Goal: Task Accomplishment & Management: Manage account settings

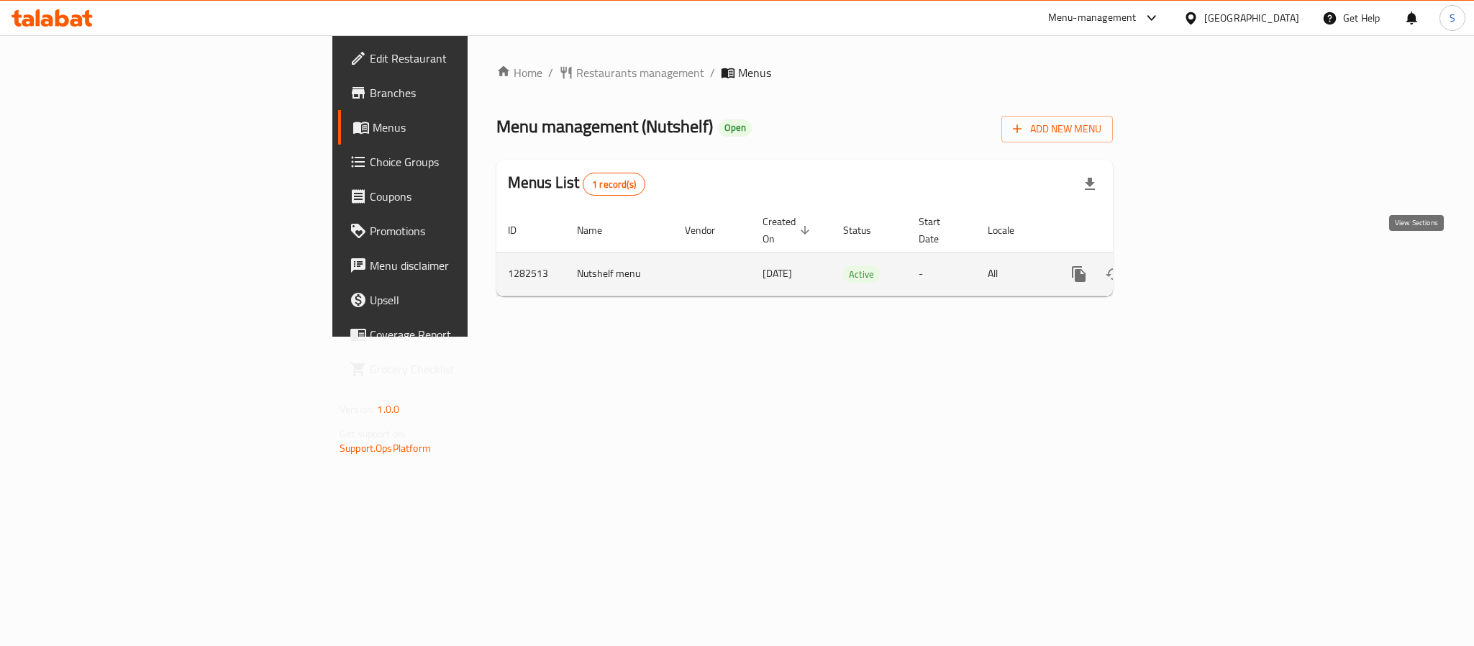
click at [1200, 262] on link "enhanced table" at bounding box center [1183, 274] width 35 height 35
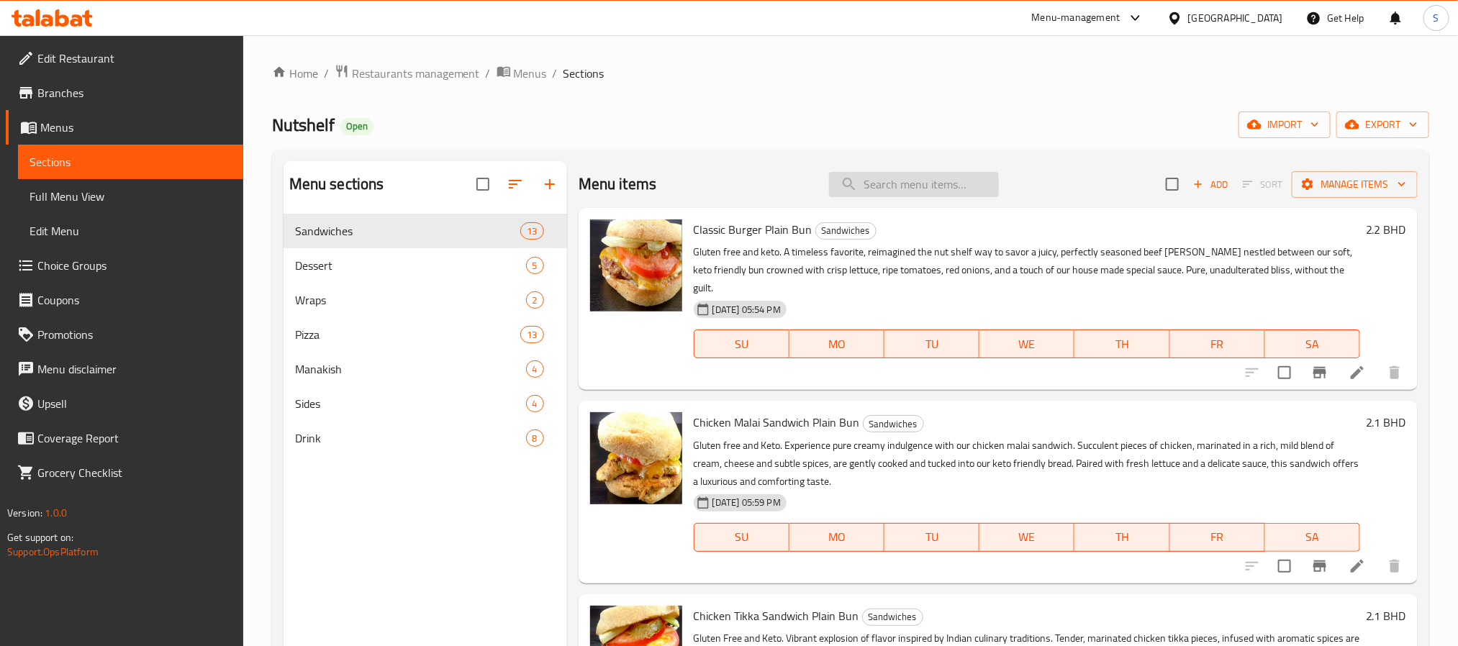
click at [915, 175] on input "search" at bounding box center [914, 184] width 170 height 25
paste input "Zaatar [PERSON_NAME]"
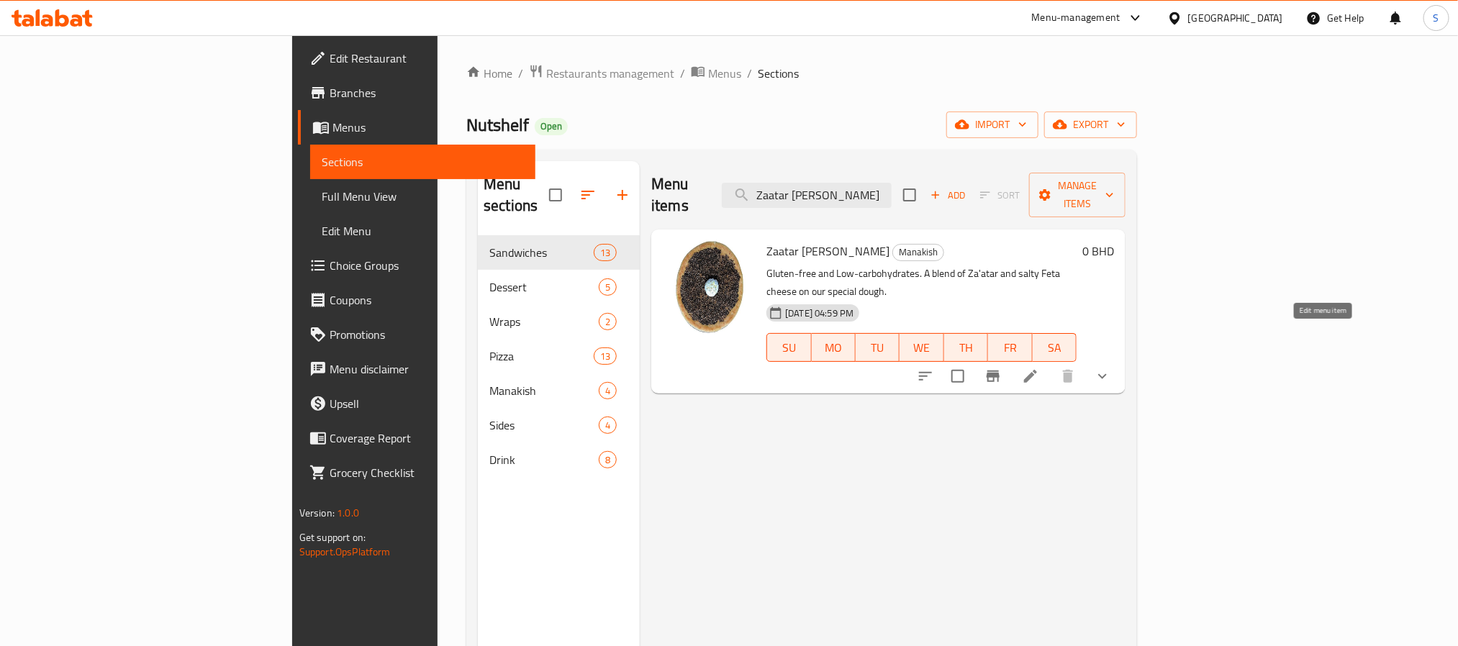
type input "Zaatar [PERSON_NAME]"
click at [1037, 370] on icon at bounding box center [1030, 376] width 13 height 13
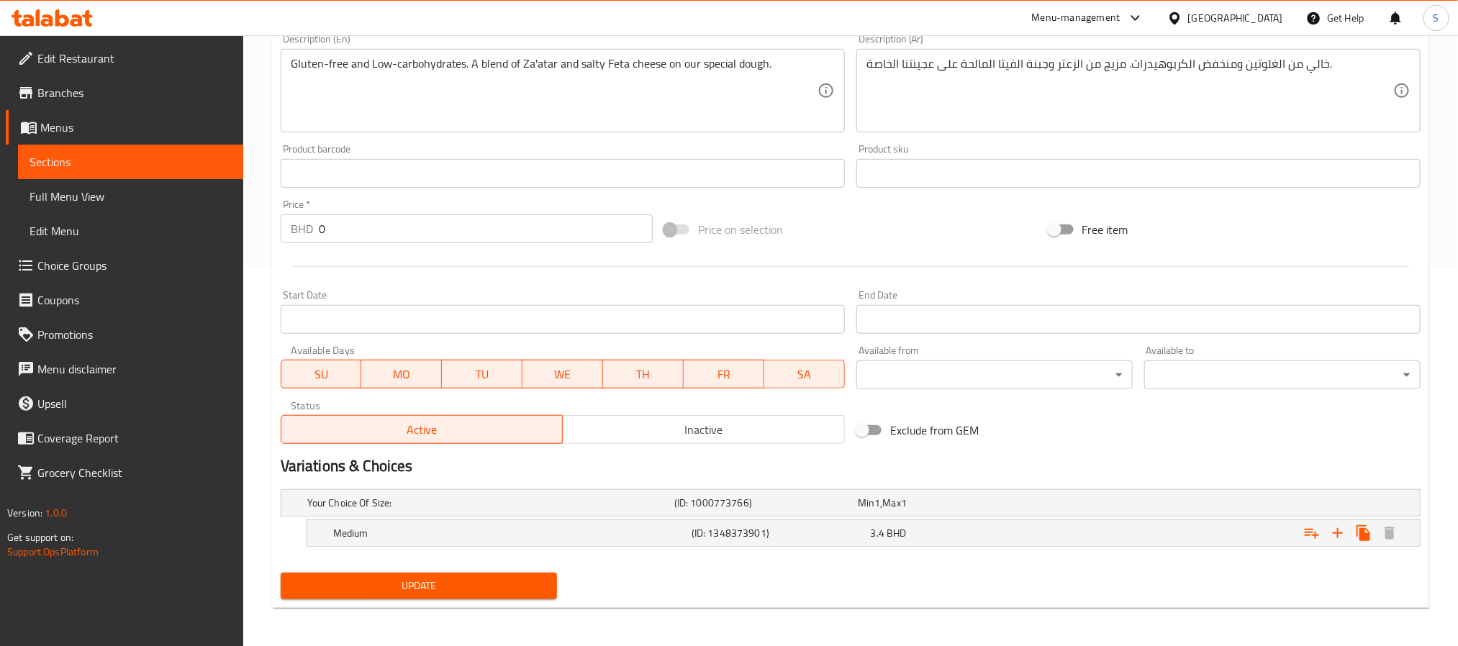
scroll to position [383, 0]
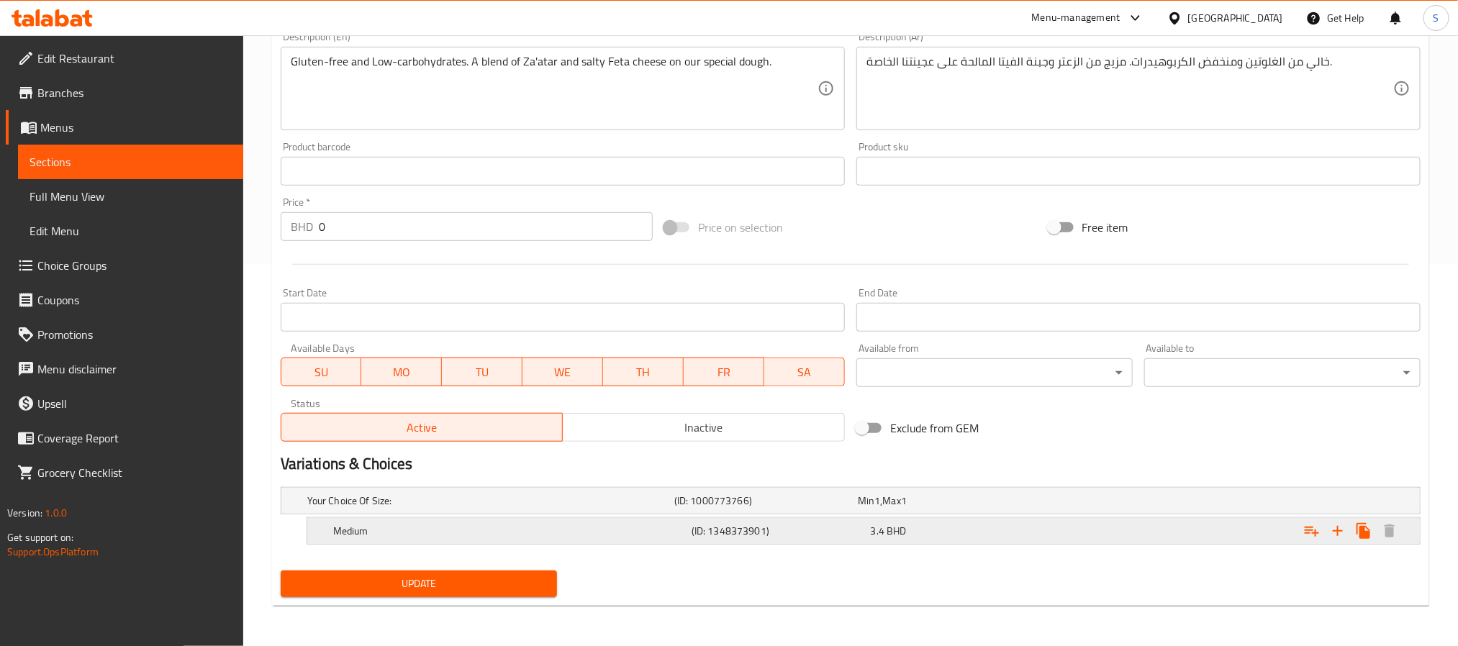
click at [771, 542] on div "Medium (ID: 1348373901) 3.4 BHD" at bounding box center [867, 531] width 1075 height 32
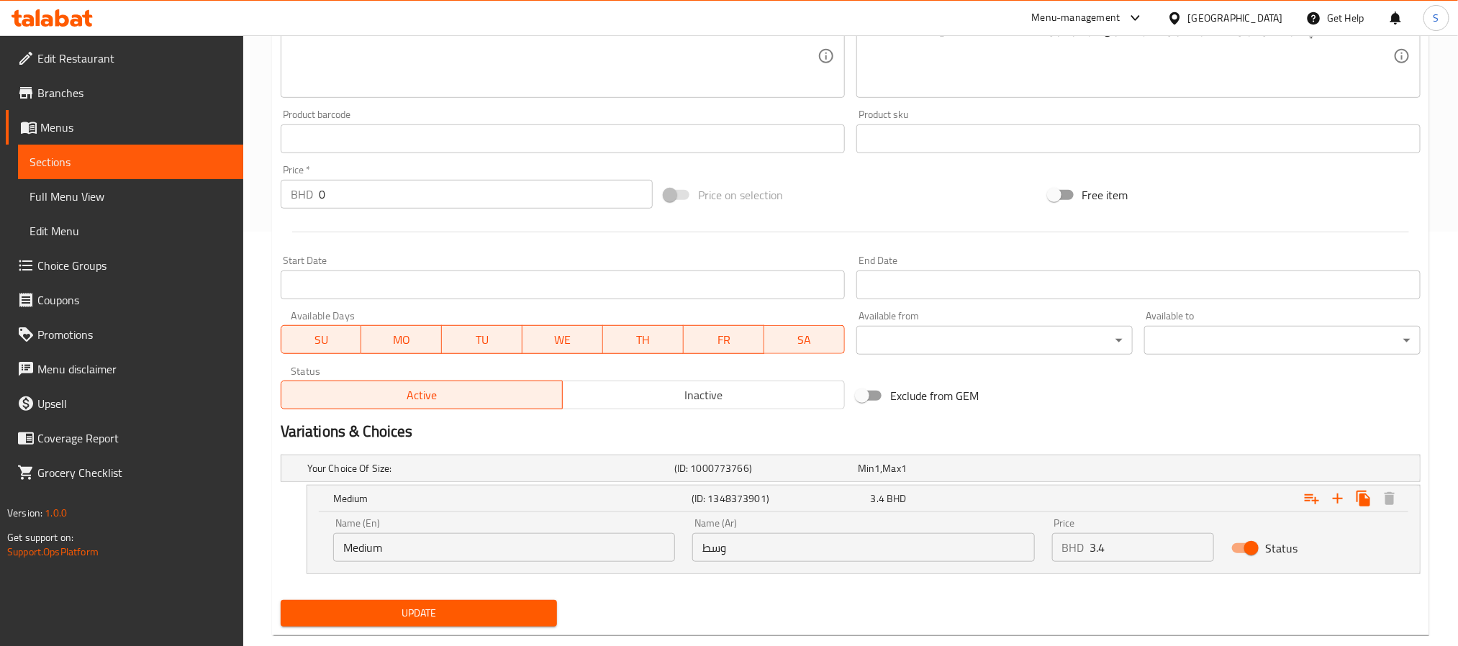
scroll to position [445, 0]
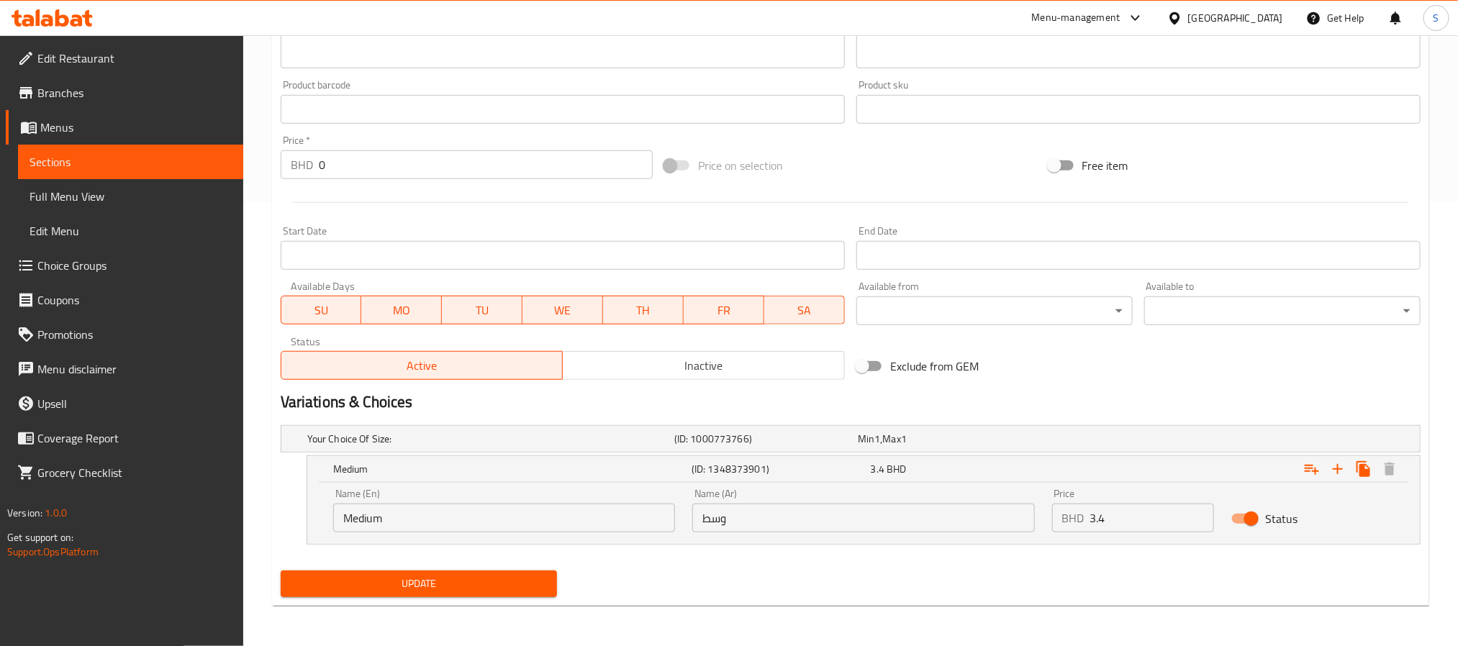
click at [522, 527] on input "Medium" at bounding box center [504, 518] width 342 height 29
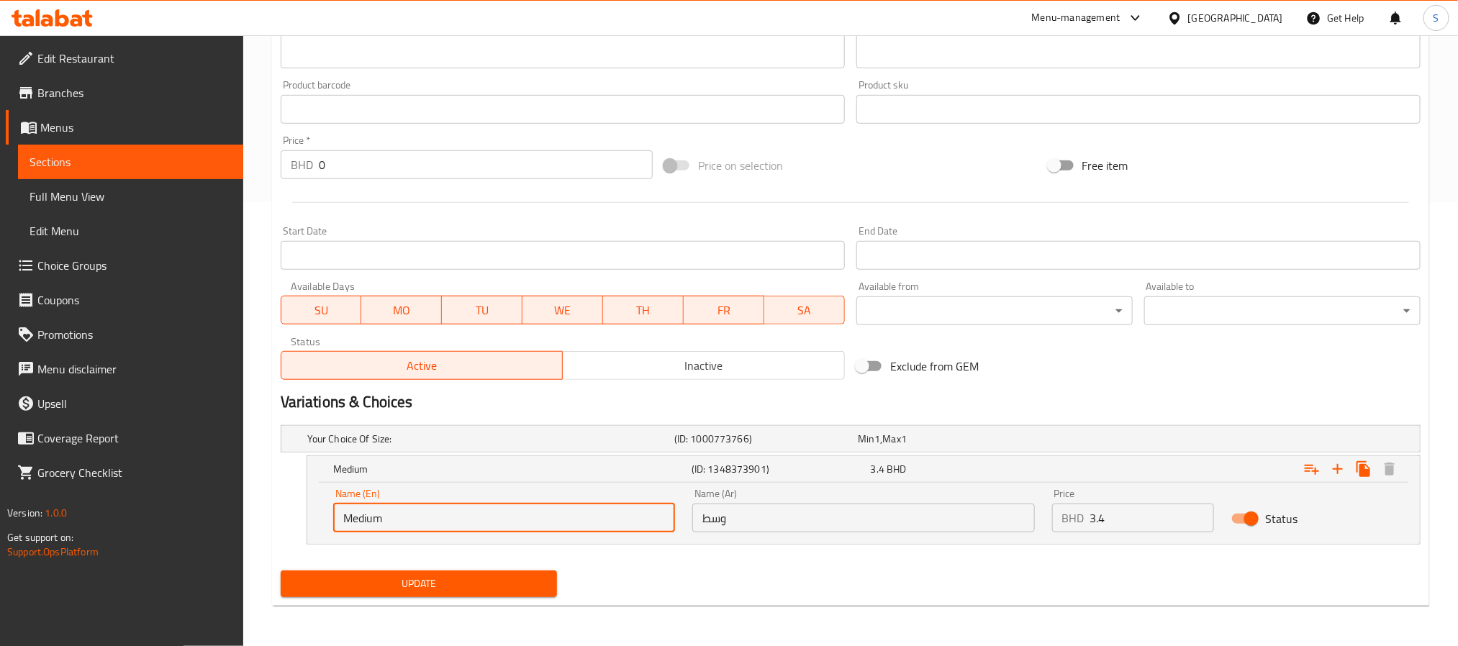
click at [522, 527] on input "Medium" at bounding box center [504, 518] width 342 height 29
paste input "Regular"
type input "Regular"
click at [797, 517] on input "وسط" at bounding box center [863, 518] width 342 height 29
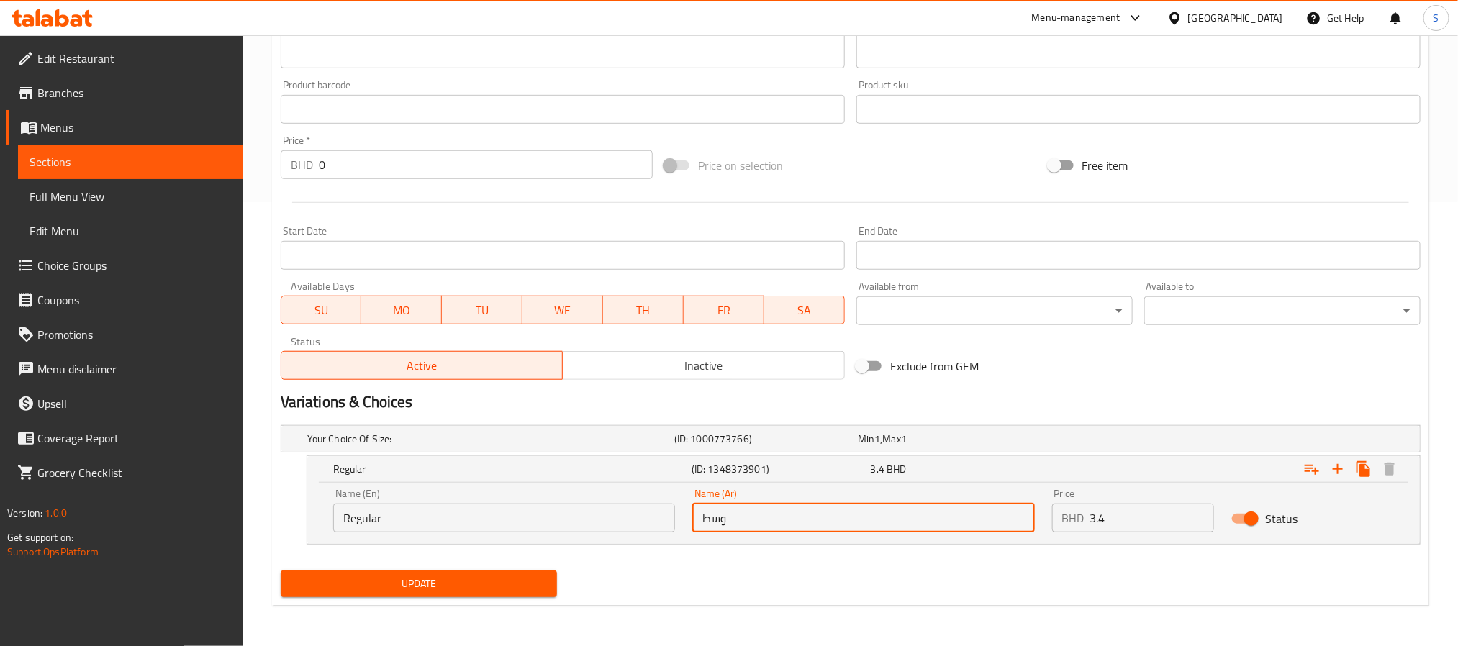
click at [797, 517] on input "وسط" at bounding box center [863, 518] width 342 height 29
paste input "عادي"
type input "عادي"
click at [1041, 581] on div "Update" at bounding box center [850, 584] width 1151 height 38
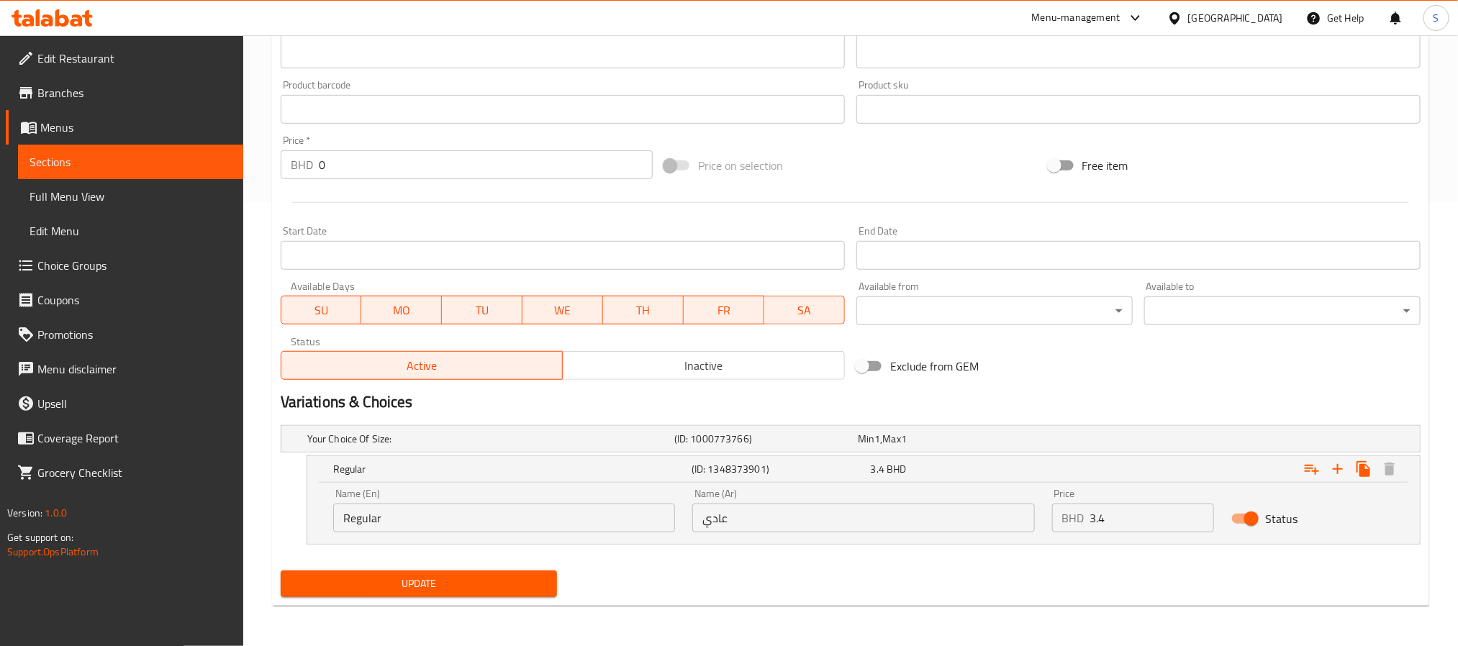
click at [378, 516] on input "Regular" at bounding box center [504, 518] width 342 height 29
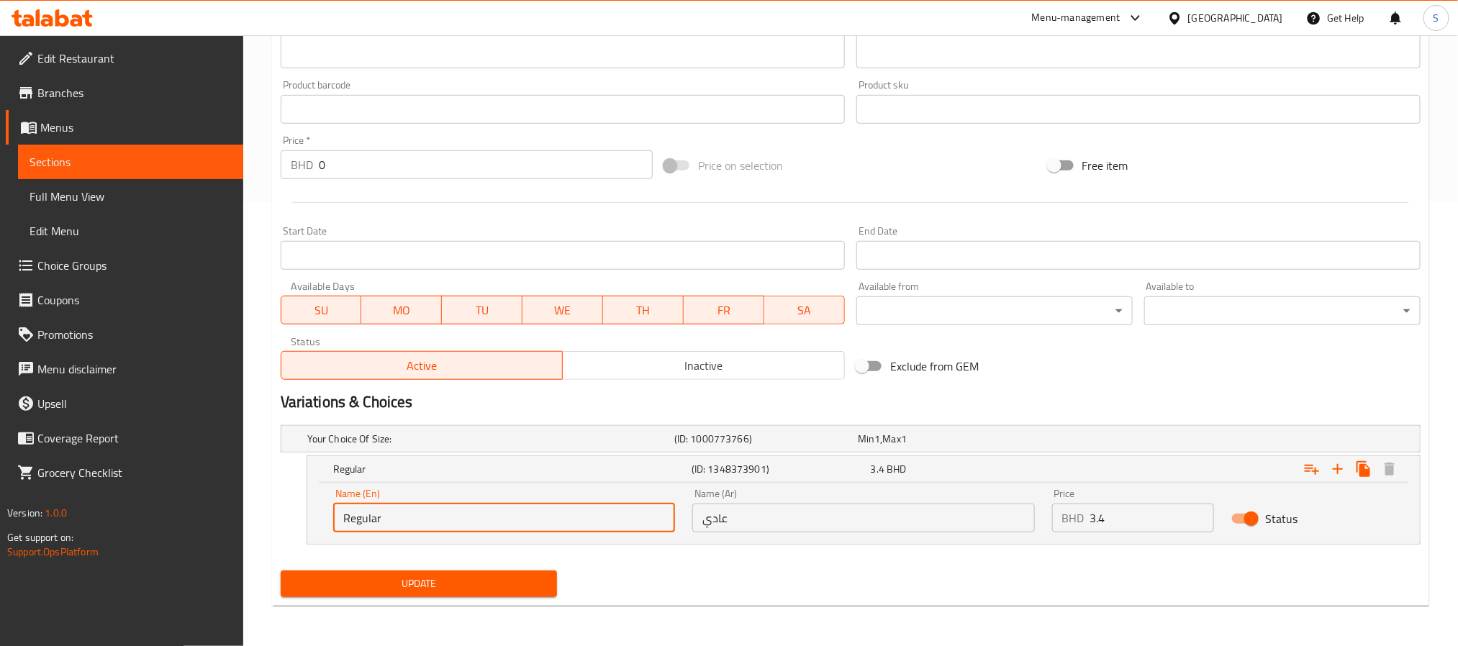
click at [784, 525] on input "عادي" at bounding box center [863, 518] width 342 height 29
click at [562, 523] on input "Regular" at bounding box center [504, 518] width 342 height 29
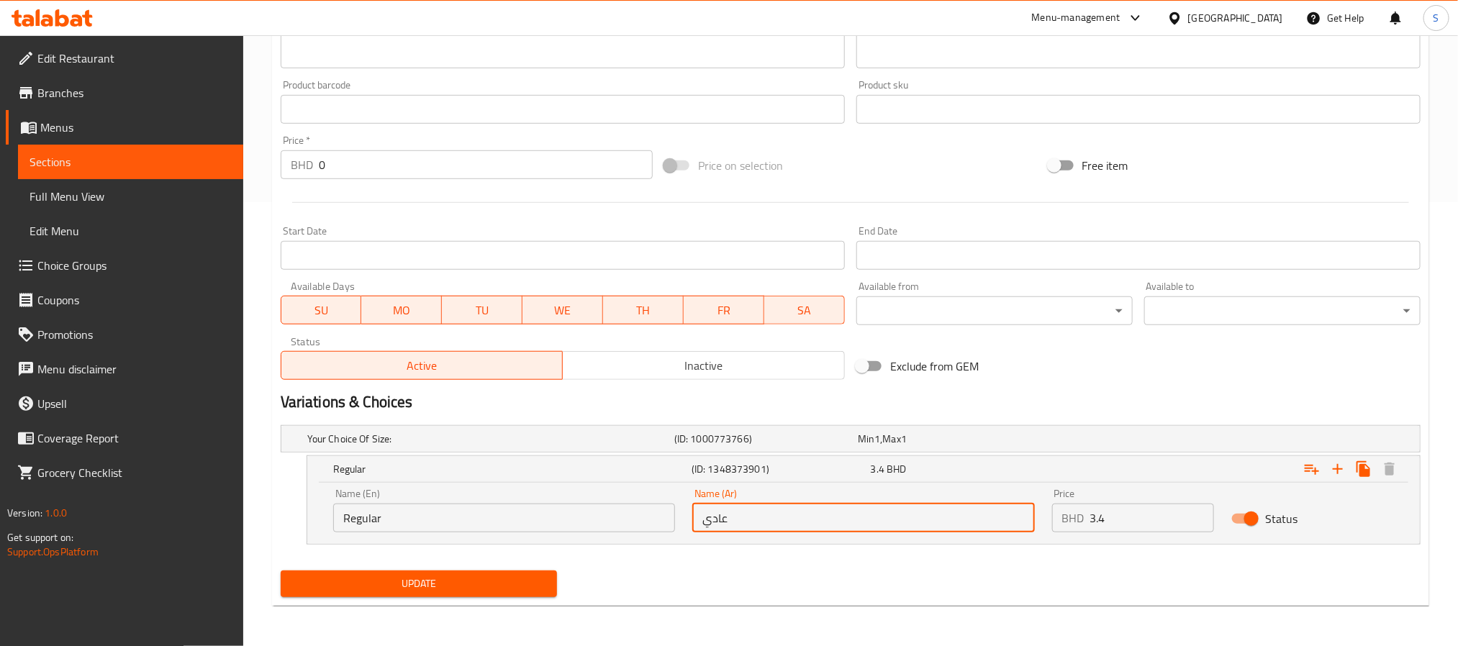
click at [745, 521] on input "عادي" at bounding box center [863, 518] width 342 height 29
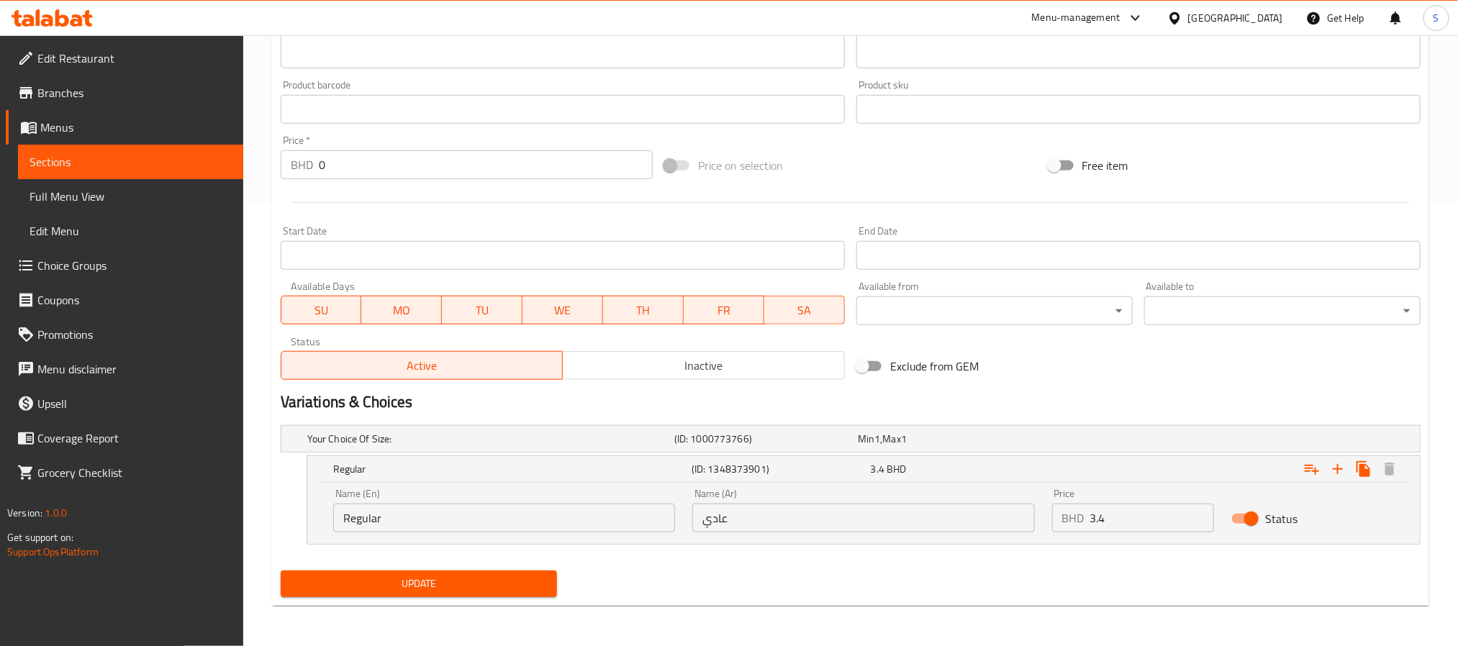
click at [758, 575] on div "Update" at bounding box center [850, 584] width 1151 height 38
click at [1149, 516] on input "3.4" at bounding box center [1152, 518] width 124 height 29
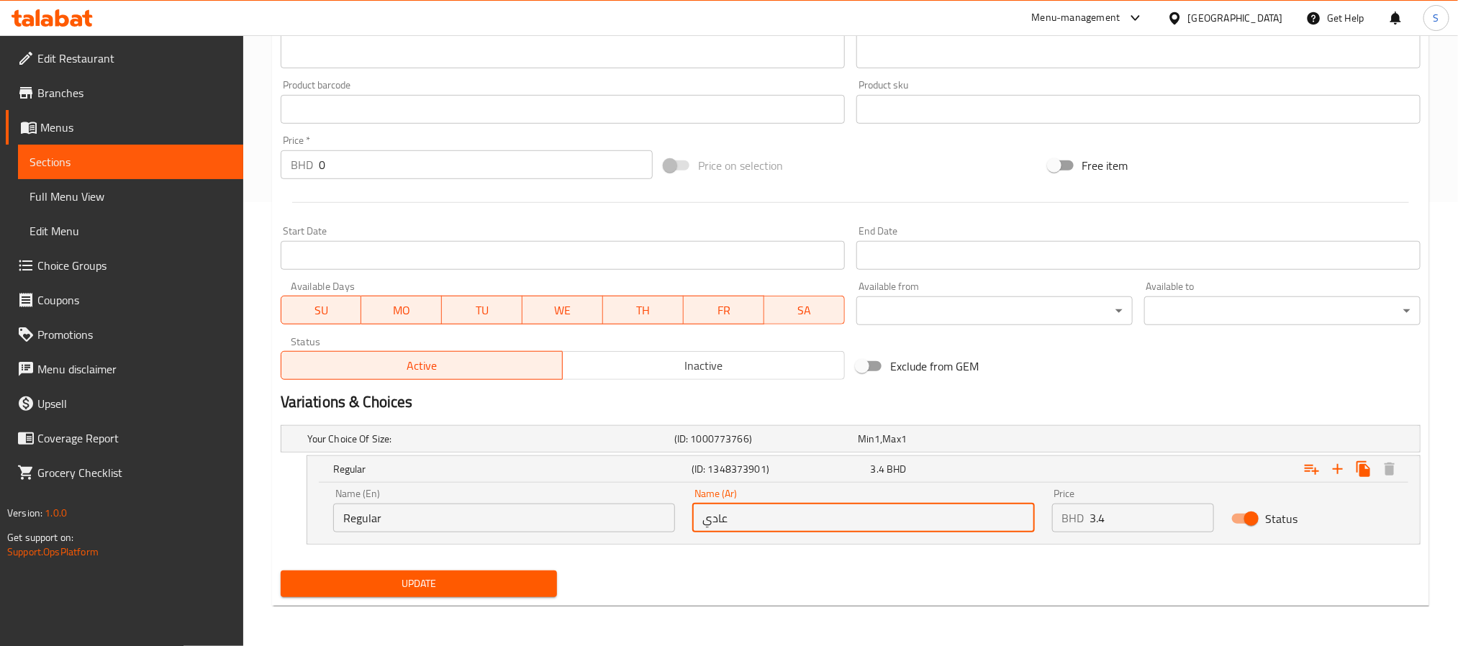
click at [907, 510] on input "عادي" at bounding box center [863, 518] width 342 height 29
click at [501, 514] on input "Regular" at bounding box center [504, 518] width 342 height 29
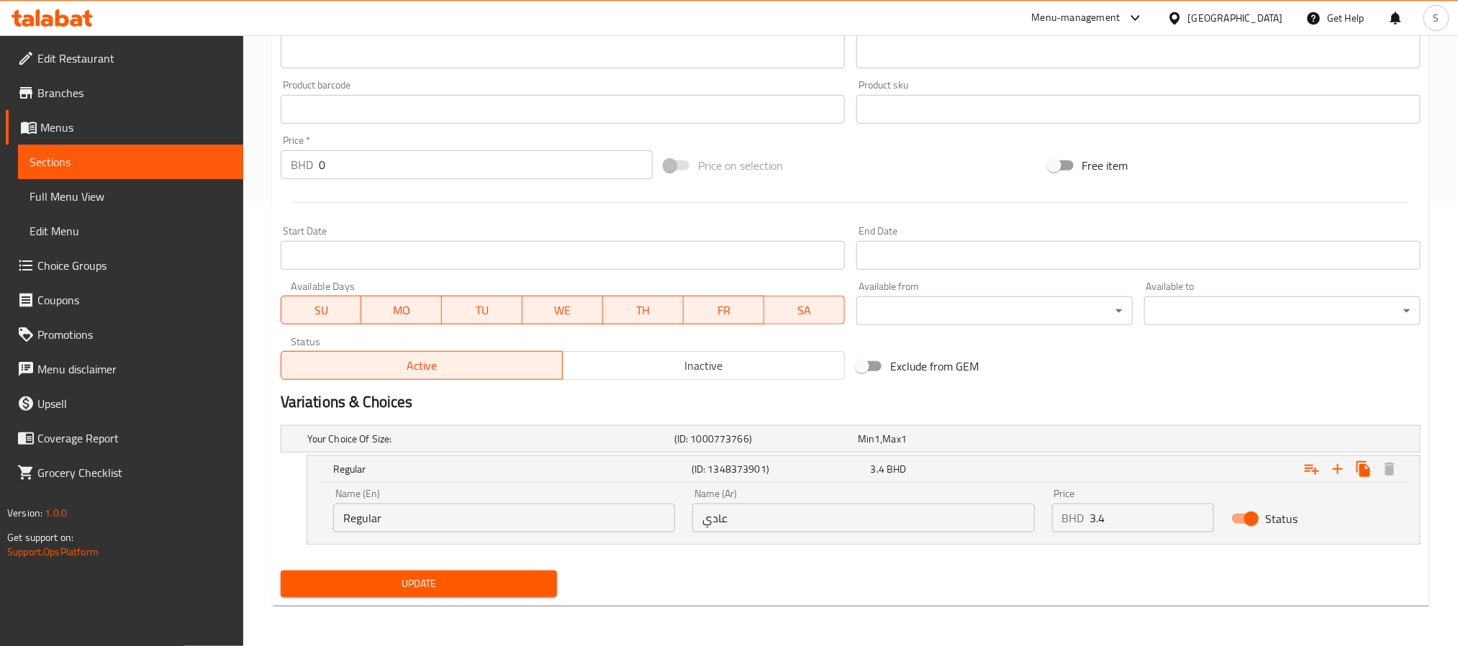
click at [719, 563] on div "Your Choice Of Size: (ID: 1000773766) Min 1 , Max 1 Name (En) Your Choice Of Si…" at bounding box center [850, 492] width 1151 height 145
click at [460, 607] on div "Home / Restaurants management / Menus / Sections / item / update Manakish secti…" at bounding box center [850, 118] width 1157 height 997
click at [466, 596] on button "Update" at bounding box center [419, 584] width 276 height 27
